Goal: Information Seeking & Learning: Learn about a topic

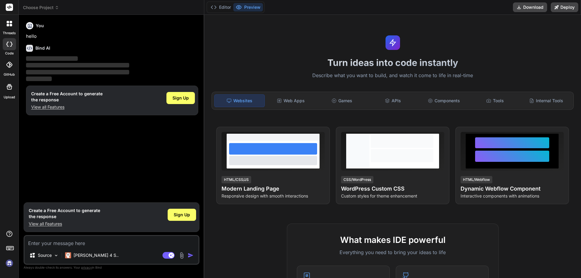
type textarea "x"
click at [53, 245] on textarea at bounding box center [112, 241] width 174 height 11
type textarea "h"
type textarea "x"
type textarea "hi"
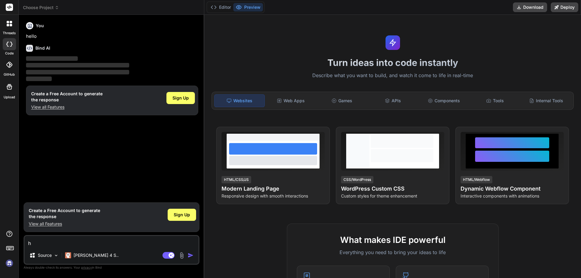
type textarea "x"
type textarea "hi"
click at [191, 255] on img "button" at bounding box center [191, 255] width 6 height 6
click at [72, 141] on div "You hello Bind AI ‌ ‌ ‌ ‌ Create a Free Account to generate the response View a…" at bounding box center [112, 110] width 175 height 180
click at [103, 50] on div "Bind AI" at bounding box center [112, 48] width 172 height 7
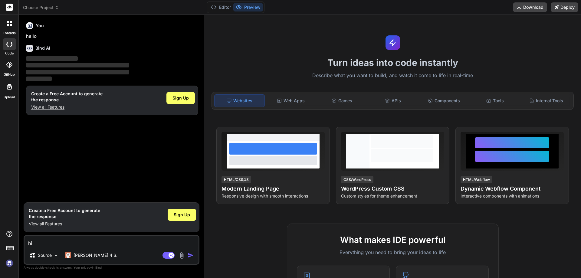
click at [55, 6] on icon at bounding box center [57, 7] width 4 height 4
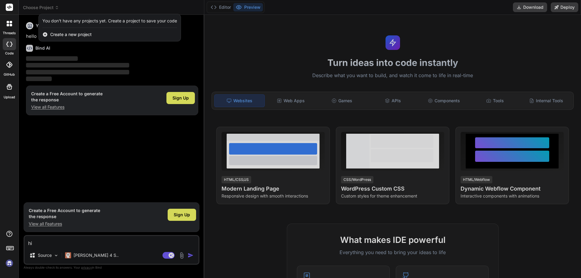
click at [163, 70] on div at bounding box center [290, 139] width 581 height 278
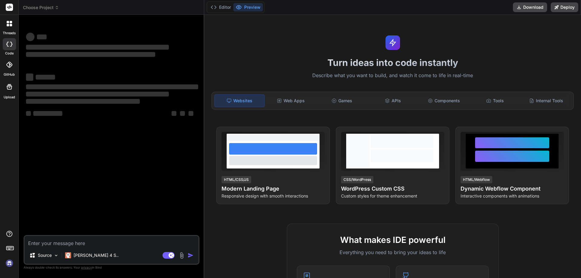
type textarea "x"
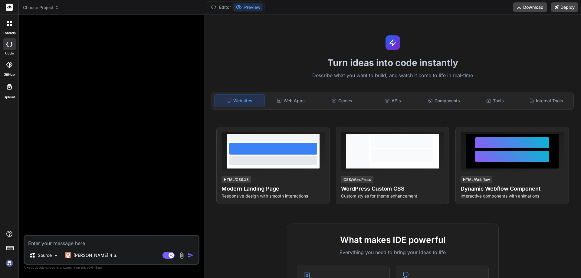
type textarea "h"
type textarea "x"
type textarea "hi"
type textarea "x"
type textarea "hi"
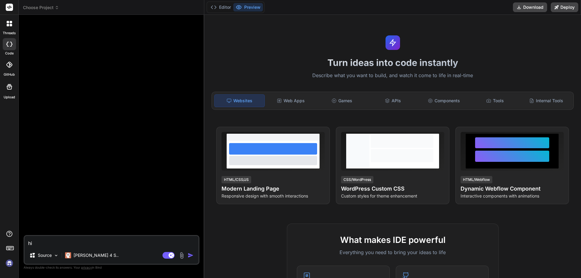
click at [106, 90] on div at bounding box center [112, 127] width 175 height 215
click at [55, 239] on textarea "hi" at bounding box center [112, 241] width 174 height 11
click at [87, 258] on p "[PERSON_NAME] 4 S.." at bounding box center [96, 255] width 45 height 6
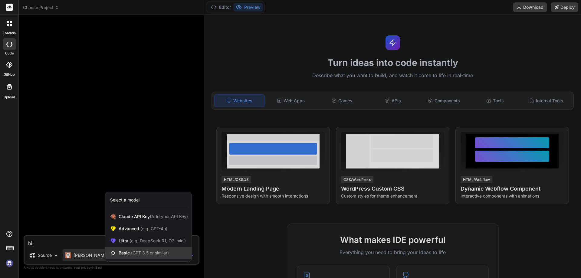
click at [129, 250] on div "Basic (GPT 3.5 or similar)" at bounding box center [148, 253] width 86 height 12
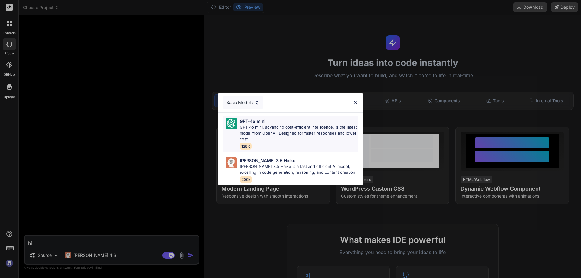
click at [265, 132] on p "GPT-4o mini, advancing cost-efficient intelligence, is the latest model from Op…" at bounding box center [299, 133] width 119 height 18
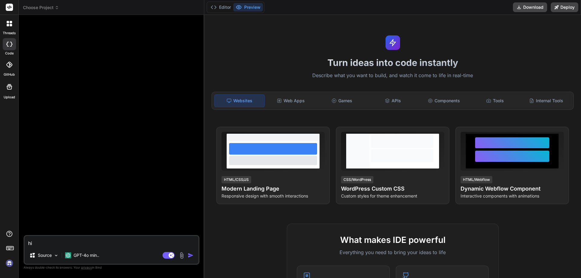
click at [190, 254] on img "button" at bounding box center [191, 255] width 6 height 6
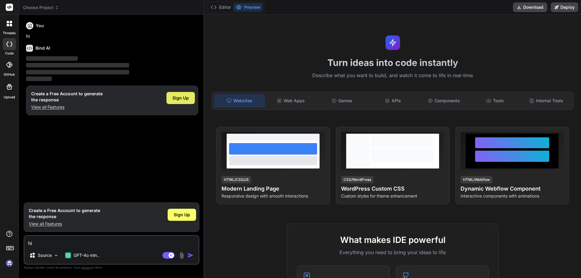
click at [180, 97] on span "Sign Up" at bounding box center [180, 98] width 16 height 6
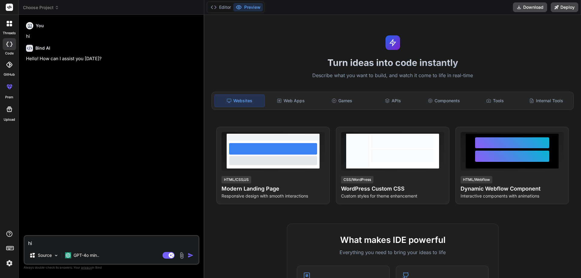
type textarea "x"
click at [69, 242] on textarea "hi" at bounding box center [112, 241] width 174 height 11
type textarea "h"
type textarea "x"
type textarea "ho"
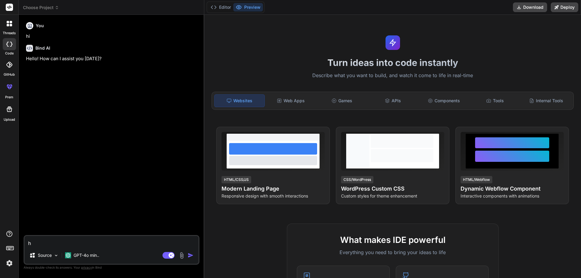
type textarea "x"
type textarea "how"
type textarea "x"
type textarea "how"
type textarea "x"
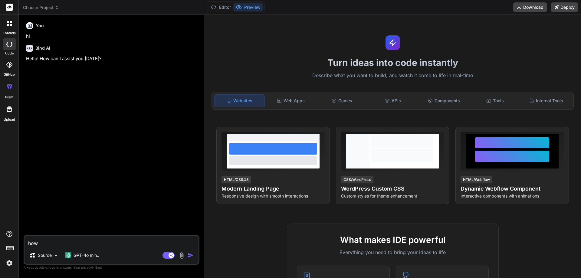
type textarea "how c"
type textarea "x"
type textarea "how co"
type textarea "x"
type textarea "how cop"
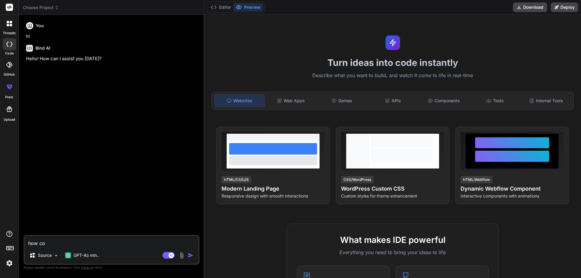
type textarea "x"
type textarea "how copi"
type textarea "x"
type textarea "how copil"
type textarea "x"
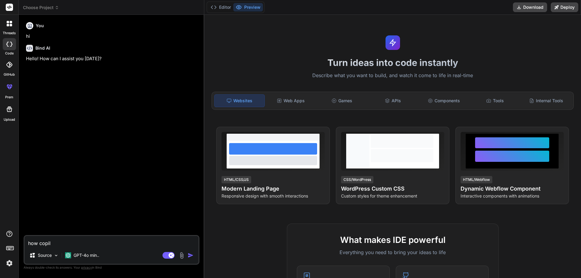
type textarea "how copilo"
type textarea "x"
type textarea "how copilot"
type textarea "x"
type textarea "how copilot"
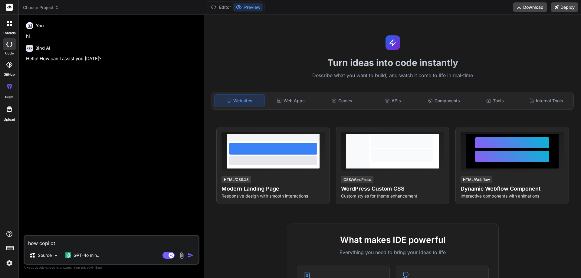
type textarea "x"
type textarea "how copilot w"
type textarea "x"
type textarea "how copilot wo"
type textarea "x"
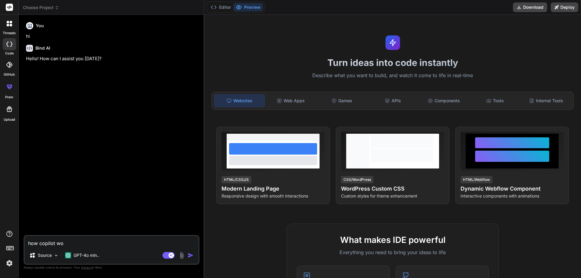
type textarea "how copilot wor"
type textarea "x"
type textarea "how copilot work"
type textarea "x"
type textarea "how copilot works"
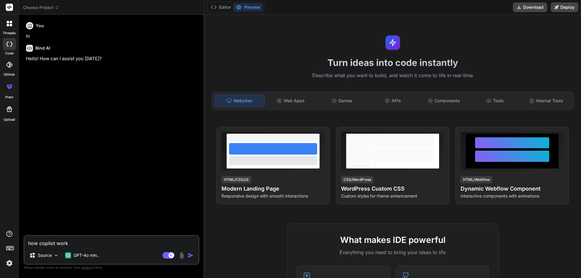
type textarea "x"
type textarea "how copilot works"
type textarea "x"
type textarea "how copilot works a"
type textarea "x"
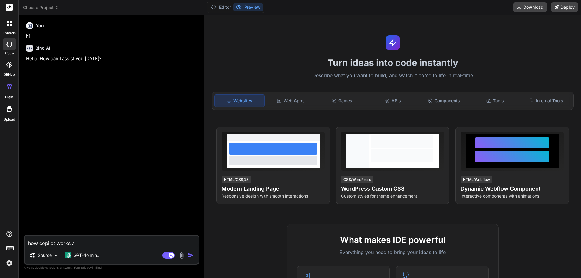
type textarea "how copilot works an"
type textarea "x"
type textarea "how copilot works and"
type textarea "x"
type textarea "how copilot works and"
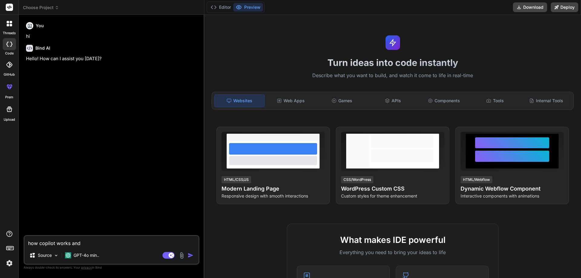
type textarea "x"
type textarea "how copilot works and h"
type textarea "x"
type textarea "how copilot works and [PERSON_NAME]"
type textarea "x"
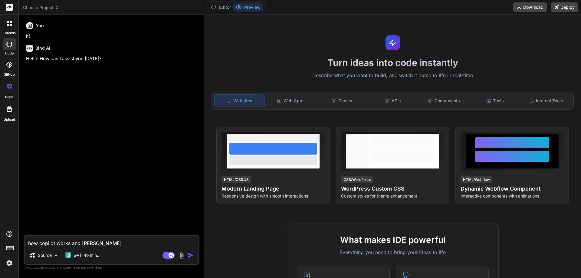
type textarea "how copilot works and how"
type textarea "x"
type textarea "how copilot works and how"
type textarea "x"
type textarea "how copilot works and how p"
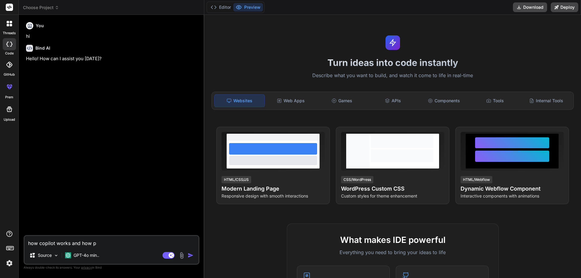
type textarea "x"
type textarea "how copilot works and how pr"
type textarea "x"
type textarea "how copilot works and how pro"
type textarea "x"
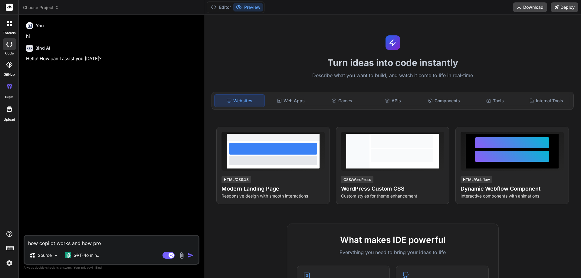
type textarea "how copilot works and how prom"
type textarea "x"
type textarea "how copilot works and how promo"
type textarea "x"
type textarea "how copilot works and how promot"
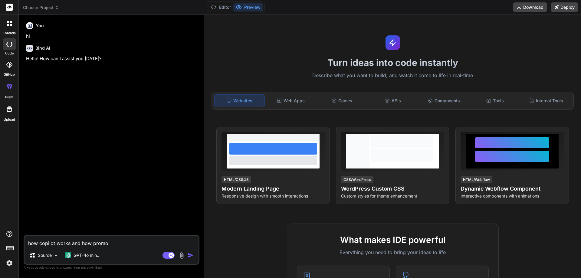
type textarea "x"
type textarea "how copilot works and how promots"
type textarea "x"
type textarea "how copilot works and how promots"
type textarea "x"
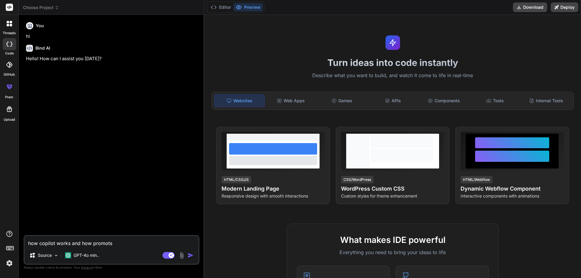
type textarea "how copilot works and how promots w"
type textarea "x"
type textarea "how copilot works and how promots wo"
type textarea "x"
type textarea "how copilot works and how promots wor"
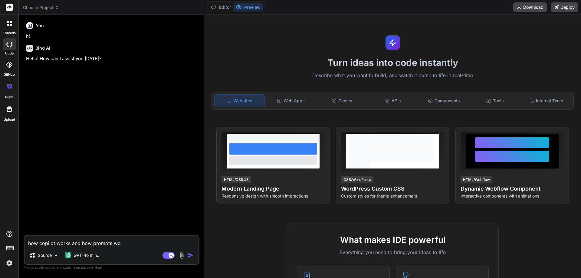
type textarea "x"
type textarea "how copilot works and how promots work"
type textarea "x"
type textarea "how copilot works and how promots work"
type textarea "x"
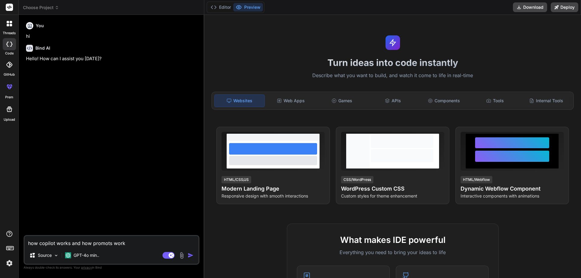
type textarea "how copilot works and how promots work i"
type textarea "x"
type textarea "how copilot works and how promots work in"
type textarea "x"
type textarea "how copilot works and how promots work in"
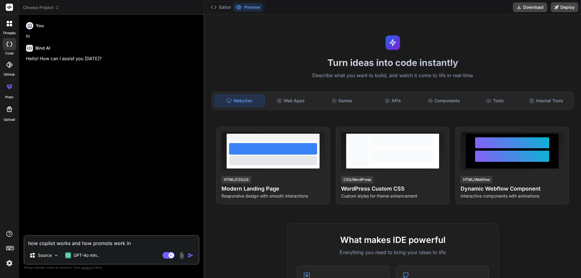
type textarea "x"
type textarea "how copilot works and how promots work in I"
type textarea "x"
type textarea "how copilot works and how promots work in IT"
type textarea "x"
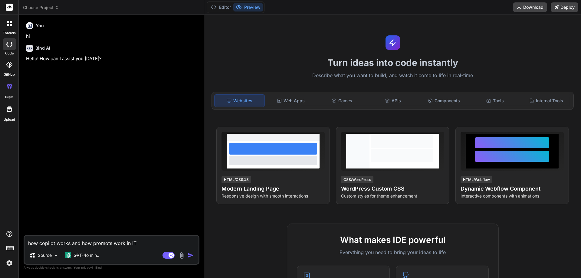
type textarea "how copilot works and how promots work in IT"
type textarea "x"
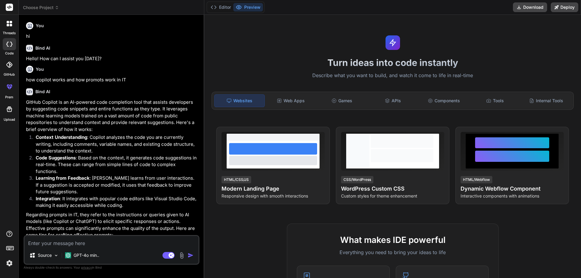
type textarea "x"
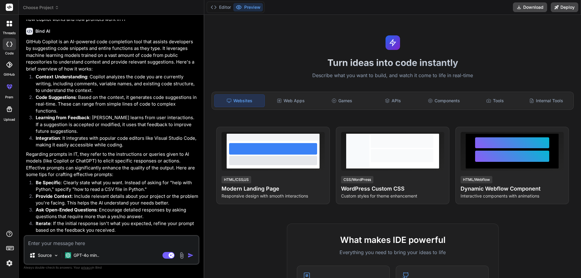
scroll to position [63, 0]
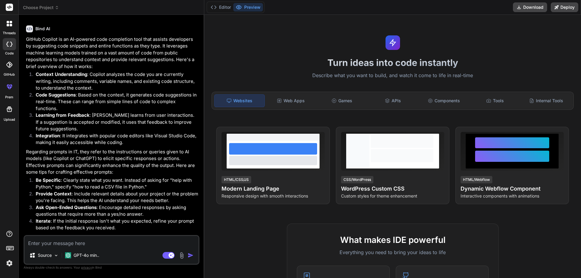
click at [53, 241] on textarea at bounding box center [112, 241] width 174 height 11
type textarea "h"
type textarea "x"
type textarea "ho"
type textarea "x"
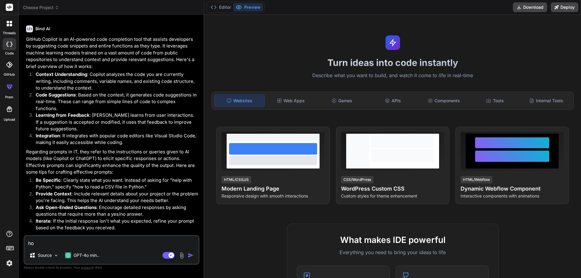
type textarea "how"
type textarea "x"
type textarea "how"
type textarea "x"
type textarea "how d"
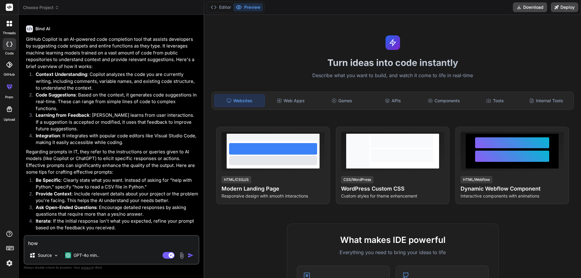
type textarea "x"
type textarea "how de"
type textarea "x"
type textarea "how dev"
type textarea "x"
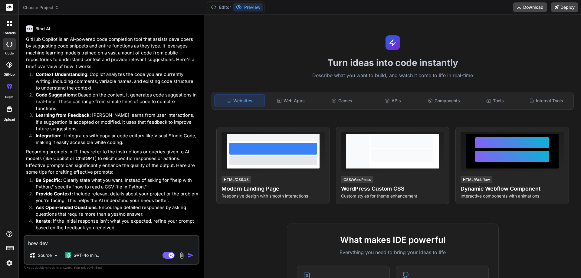
type textarea "how deve"
type textarea "x"
type textarea "how devel"
type textarea "x"
type textarea "how develo"
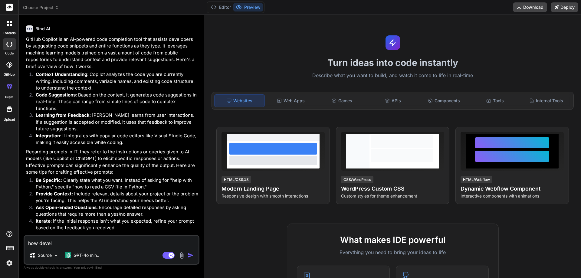
type textarea "x"
type textarea "how develop"
type textarea "x"
type textarea "how develope"
type textarea "x"
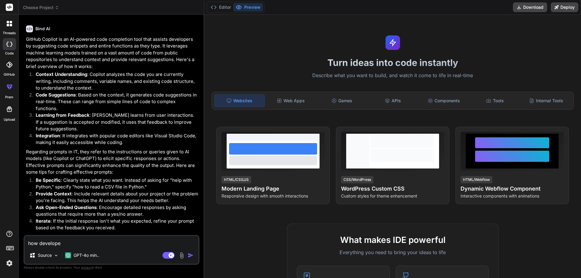
type textarea "how developer"
type textarea "x"
type textarea "how developer"
type textarea "x"
type textarea "how developer u"
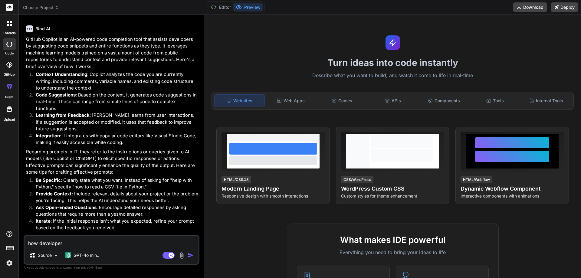
type textarea "x"
type textarea "how developer us"
type textarea "x"
type textarea "how developer use"
type textarea "x"
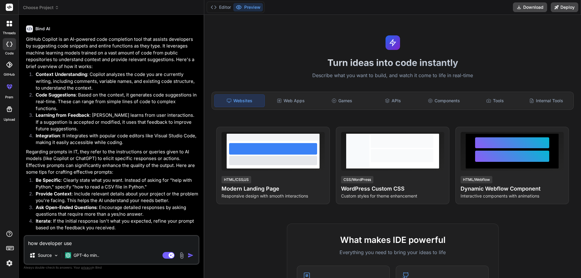
type textarea "how developer use"
type textarea "x"
type textarea "how developer use b"
type textarea "x"
type textarea "how developer use by"
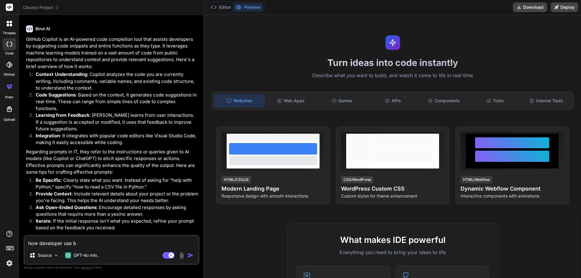
type textarea "x"
type textarea "how developer use by"
type textarea "x"
type textarea "how developer use by t"
type textarea "x"
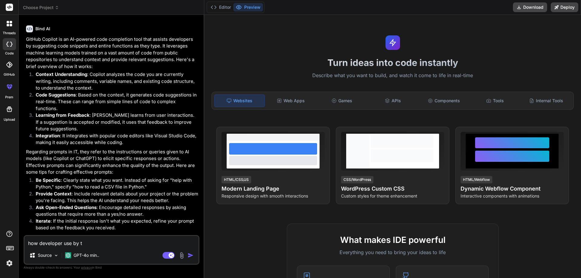
type textarea "how developer use by th"
type textarea "x"
type textarea "how developer use by the"
type textarea "x"
type textarea "how developer use by the"
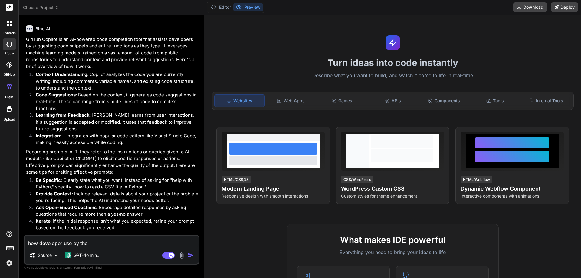
type textarea "x"
type textarea "how developer use by the p"
type textarea "x"
type textarea "how developer use by the pr"
type textarea "x"
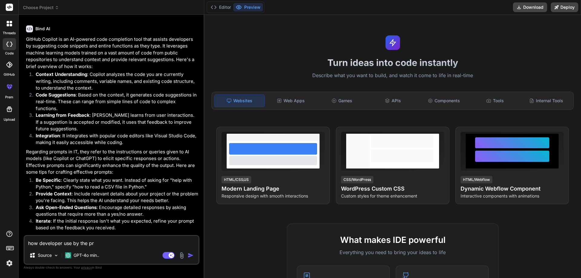
type textarea "how developer use by the pro"
type textarea "x"
type textarea "how developer use by the prom"
type textarea "x"
type textarea "how developer use by the promo"
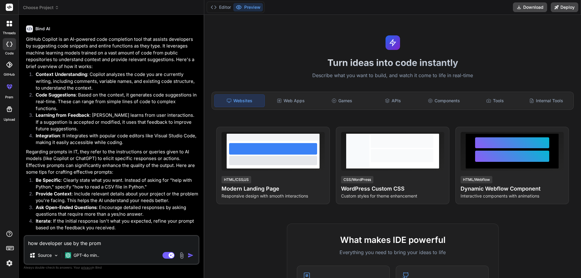
type textarea "x"
type textarea "how developer use by the promot"
type textarea "x"
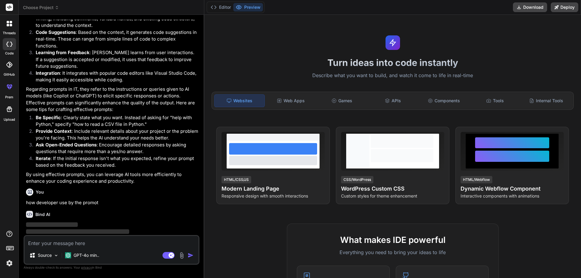
scroll to position [126, 0]
type textarea "x"
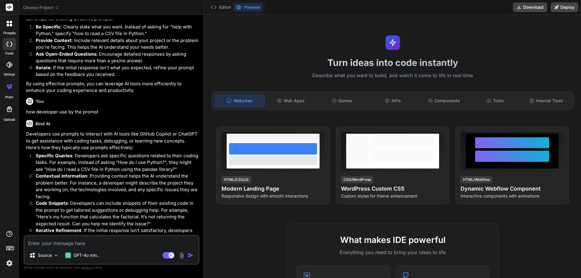
scroll to position [246, 0]
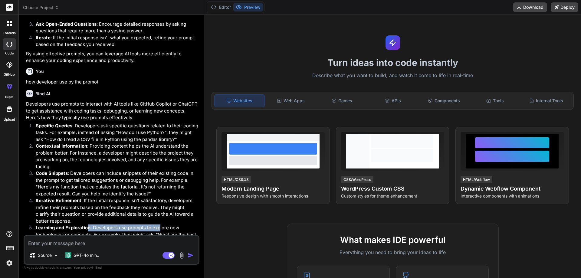
drag, startPoint x: 88, startPoint y: 198, endPoint x: 155, endPoint y: 198, distance: 66.6
click at [155, 225] on p "Learning and Exploration : Developers use prompts to explore new technologies o…" at bounding box center [117, 238] width 162 height 27
drag, startPoint x: 93, startPoint y: 199, endPoint x: 159, endPoint y: 207, distance: 67.3
click at [159, 225] on p "Learning and Exploration : Developers use prompts to explore new technologies o…" at bounding box center [117, 238] width 162 height 27
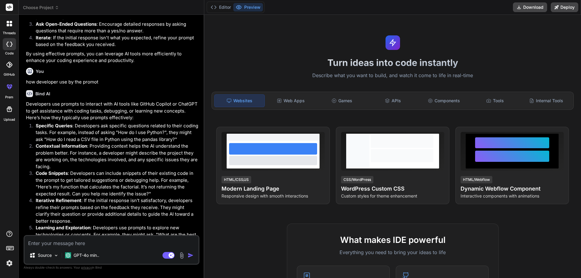
click at [142, 225] on p "Learning and Exploration : Developers use prompts to explore new technologies o…" at bounding box center [117, 238] width 162 height 27
drag, startPoint x: 149, startPoint y: 207, endPoint x: 101, endPoint y: 215, distance: 48.8
click at [101, 225] on p "Learning and Exploration : Developers use prompts to explore new technologies o…" at bounding box center [117, 238] width 162 height 27
copy p "What are the best practices for using React hooks?"
click at [90, 242] on textarea at bounding box center [112, 241] width 174 height 11
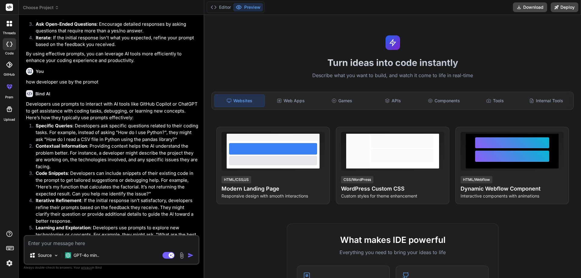
paste textarea "What are the best practices for using React hooks?"
type textarea "What are the best practices for using React hooks?"
type textarea "x"
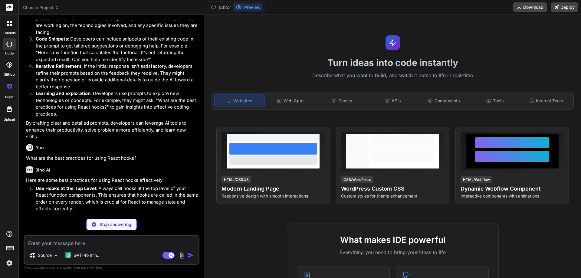
scroll to position [411, 0]
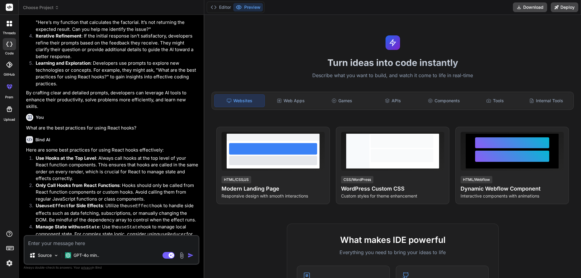
type textarea "x"
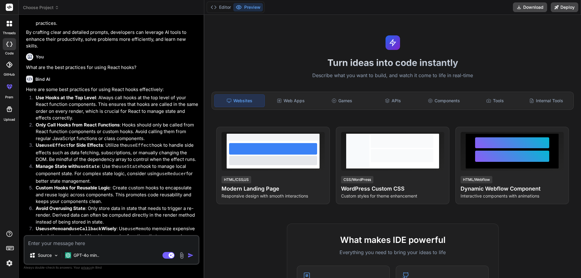
scroll to position [498, 0]
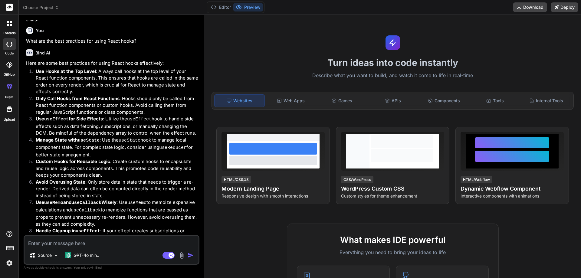
click at [91, 244] on textarea at bounding box center [112, 241] width 174 height 11
type textarea "c"
type textarea "x"
type textarea "ca"
type textarea "x"
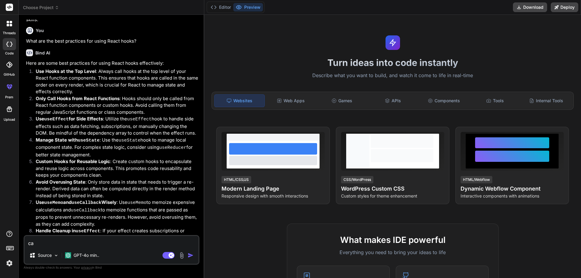
type textarea "can"
type textarea "x"
type textarea "can"
type textarea "x"
type textarea "can y"
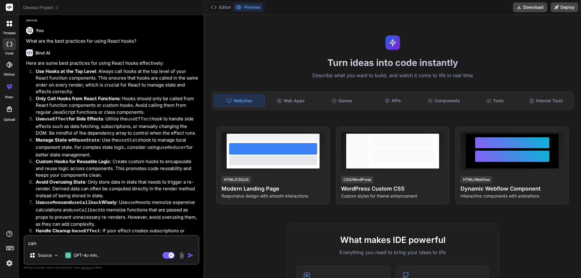
type textarea "x"
type textarea "can yo"
type textarea "x"
type textarea "can you"
type textarea "x"
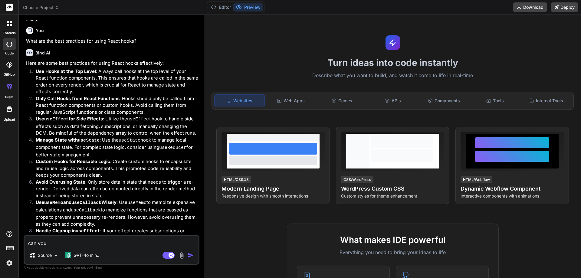
type textarea "can you"
type textarea "x"
type textarea "can you g"
type textarea "x"
type textarea "can you gi"
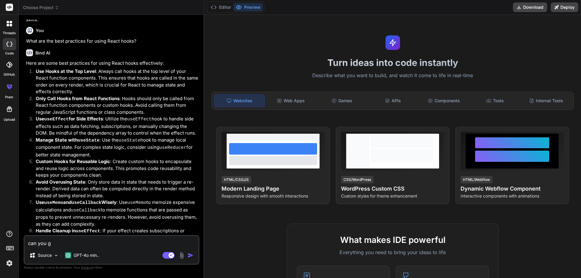
type textarea "x"
type textarea "can you giv"
type textarea "x"
type textarea "can you give"
type textarea "x"
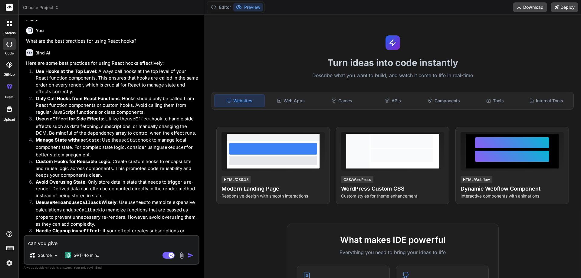
type textarea "can you give"
type textarea "x"
type textarea "can you give m"
type textarea "x"
type textarea "can you give me"
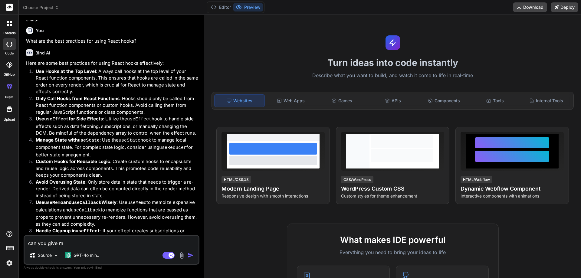
type textarea "x"
type textarea "can you give me"
type textarea "x"
type textarea "can you give me s"
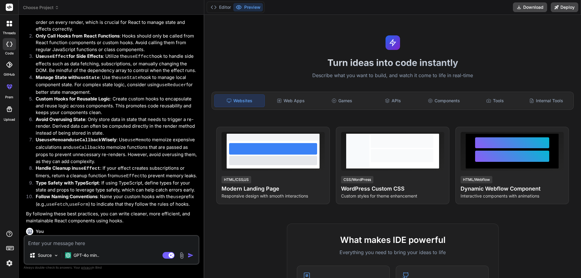
scroll to position [555, 0]
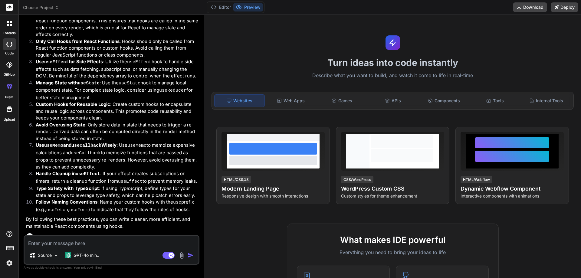
click at [84, 240] on textarea at bounding box center [112, 241] width 174 height 11
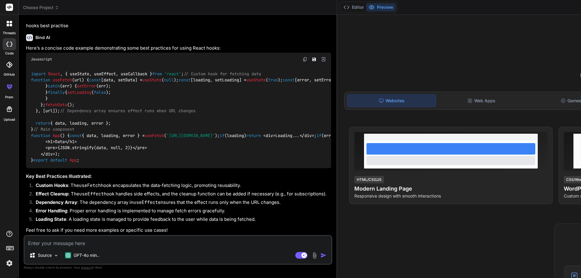
scroll to position [860, 0]
click at [430, 77] on span "fetchData" at bounding box center [441, 79] width 22 height 5
click at [49, 107] on span "fetchData" at bounding box center [56, 104] width 22 height 5
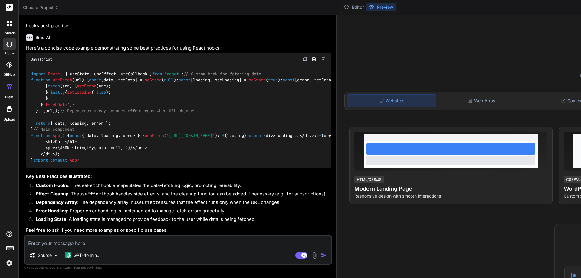
drag, startPoint x: 81, startPoint y: 144, endPoint x: 61, endPoint y: 141, distance: 20.5
click at [70, 142] on div "import React , { useState, useEffect, useCallback } from 'react' ; // Custom ho…" at bounding box center [178, 117] width 305 height 102
drag, startPoint x: 64, startPoint y: 142, endPoint x: 29, endPoint y: 140, distance: 34.5
click at [29, 140] on div "import React , { useState, useEffect, useCallback } from 'react' ; // Custom ho…" at bounding box center [178, 117] width 305 height 102
click at [45, 147] on code "import React , { useState, useEffect, useCallback } from 'react' ; // Custom ho…" at bounding box center [437, 117] width 813 height 93
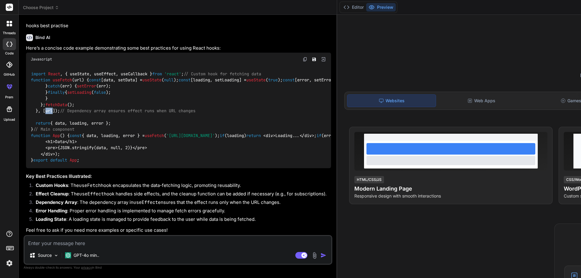
click at [45, 147] on code "import React , { useState, useEffect, useCallback } from 'react' ; // Custom ho…" at bounding box center [437, 117] width 813 height 93
click at [83, 145] on div "import React , { useState, useEffect, useCallback } from 'react' ; // Custom ho…" at bounding box center [178, 117] width 305 height 102
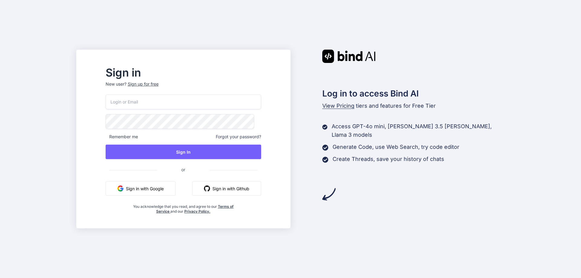
click at [155, 99] on input "email" at bounding box center [184, 101] width 156 height 15
type input "testuser16@yopmail.com"
click at [197, 161] on div "testuser16@yopmail.com Remember me Forgot your password? Sign In or Sign in wit…" at bounding box center [184, 154] width 156 height 120
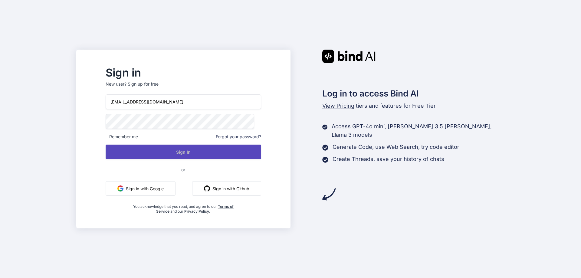
click at [196, 152] on button "Sign In" at bounding box center [184, 152] width 156 height 15
